Goal: Transaction & Acquisition: Download file/media

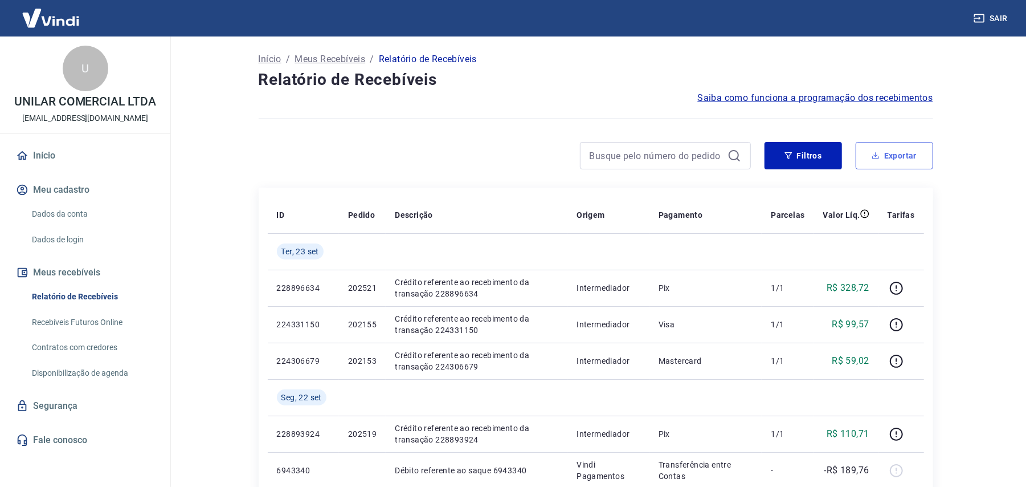
click at [910, 158] on button "Exportar" at bounding box center [894, 155] width 77 height 27
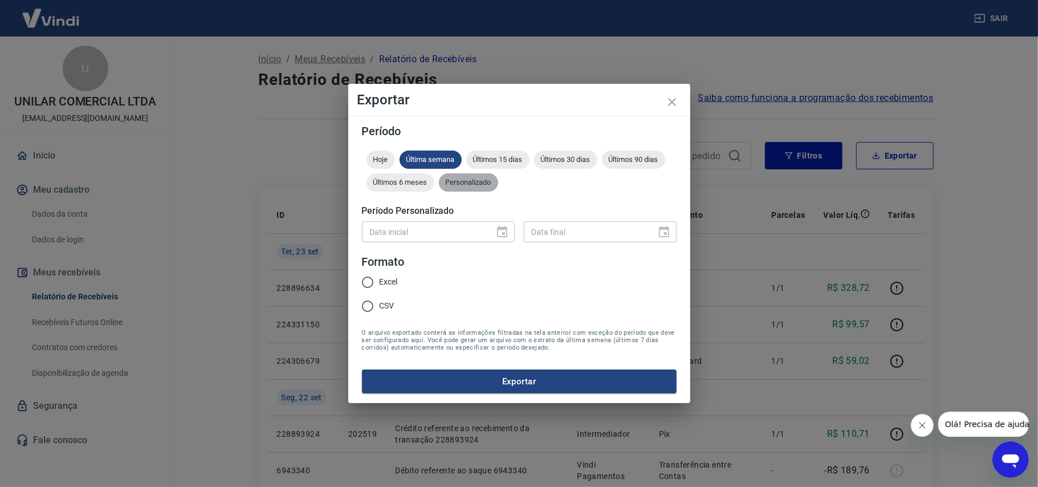
click at [475, 186] on span "Personalizado" at bounding box center [468, 182] width 59 height 9
click at [504, 235] on icon "Choose date" at bounding box center [502, 232] width 14 height 14
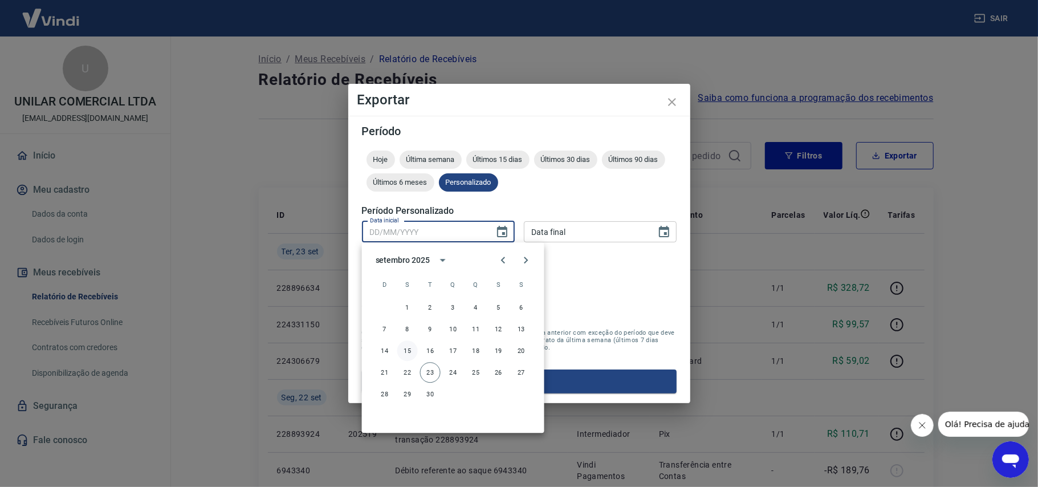
click at [413, 353] on button "15" at bounding box center [407, 350] width 21 height 21
type input "[DATE]"
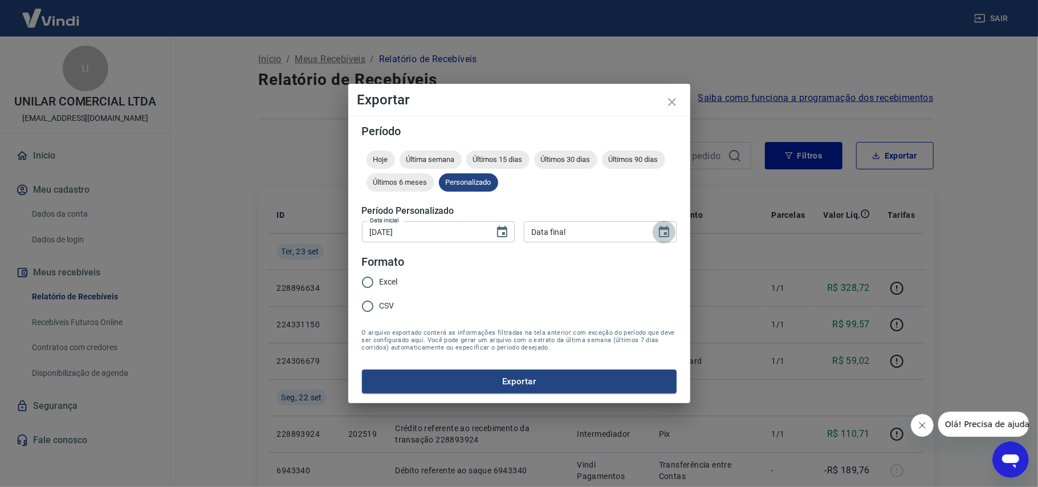
click at [665, 233] on icon "Choose date" at bounding box center [664, 231] width 10 height 11
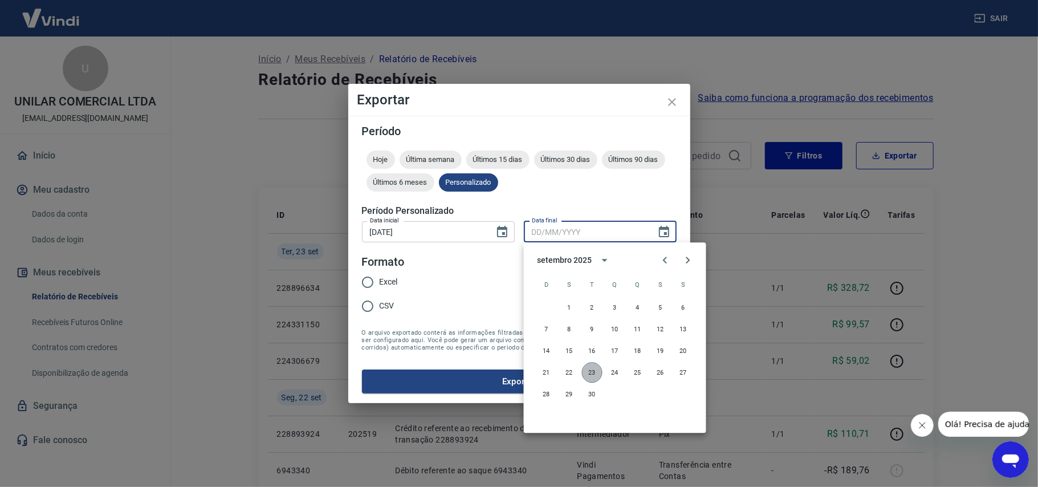
click at [593, 376] on button "23" at bounding box center [592, 372] width 21 height 21
type input "[DATE]"
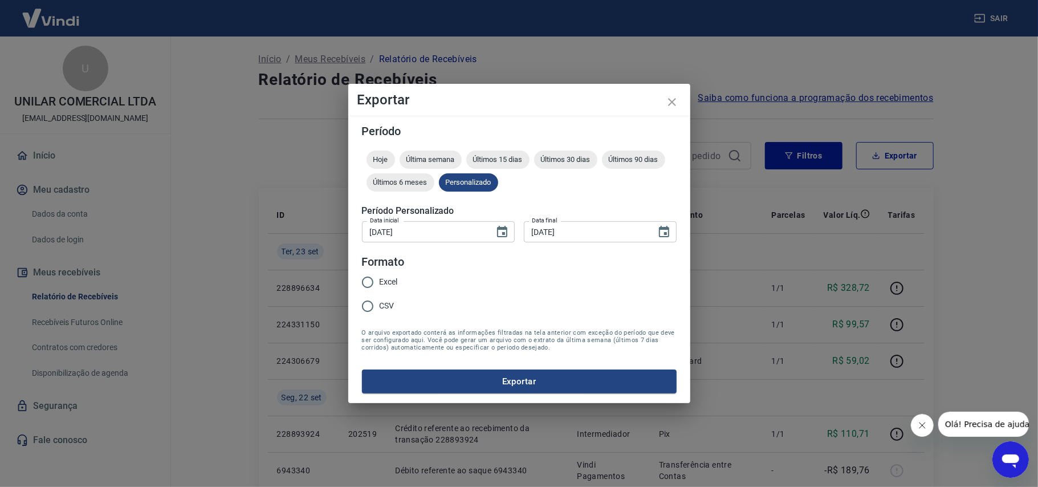
click at [379, 308] on span "CSV" at bounding box center [386, 306] width 15 height 12
click at [379, 308] on input "CSV" at bounding box center [368, 306] width 24 height 24
radio input "true"
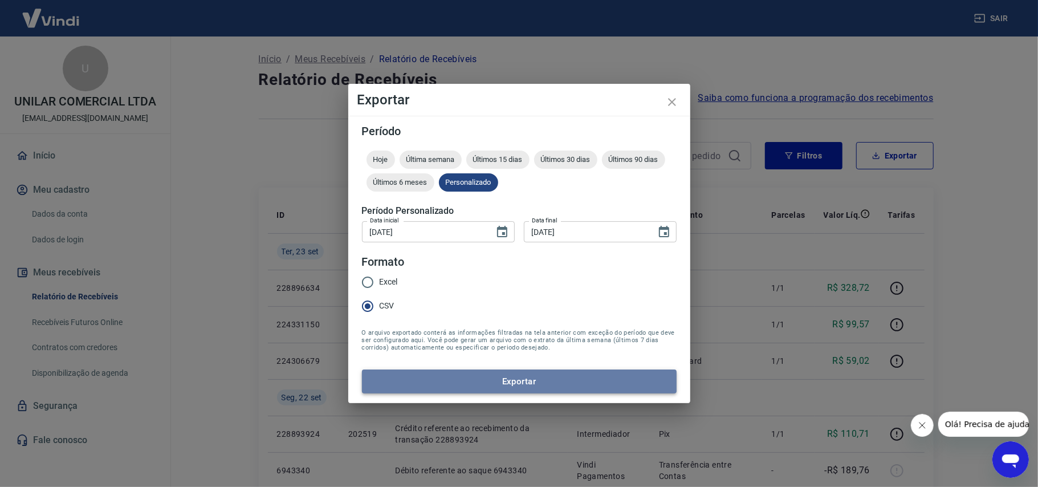
click at [488, 384] on button "Exportar" at bounding box center [519, 381] width 314 height 24
